Goal: Navigation & Orientation: Find specific page/section

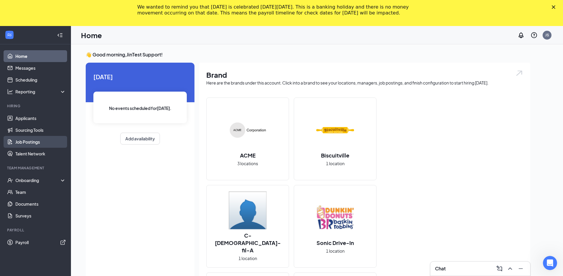
click at [33, 140] on link "Job Postings" at bounding box center [40, 142] width 51 height 12
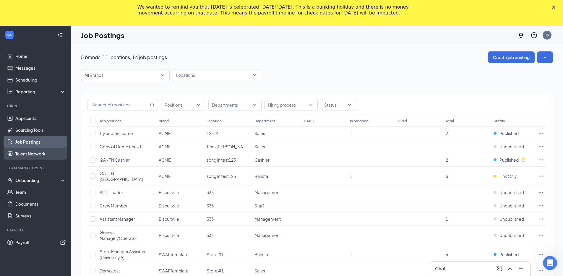
click at [31, 156] on link "Talent Network" at bounding box center [40, 154] width 51 height 12
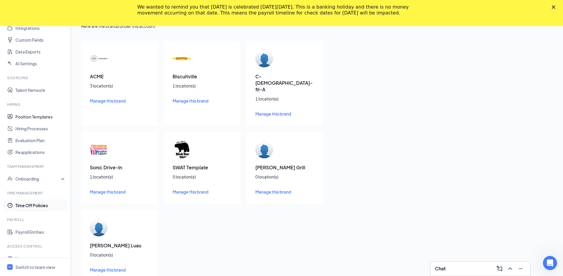
scroll to position [85, 0]
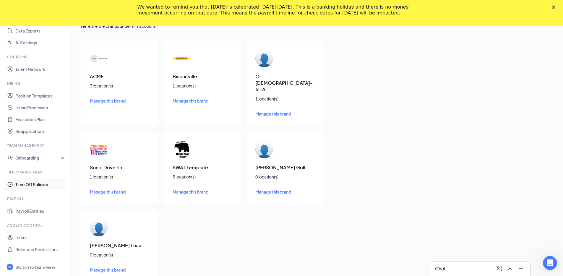
click at [40, 185] on link "Time Off Policies" at bounding box center [40, 185] width 51 height 12
